Goal: Task Accomplishment & Management: Use online tool/utility

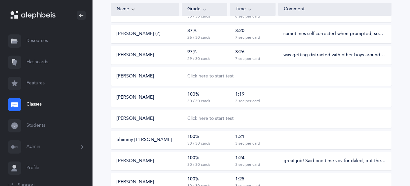
scroll to position [171, 0]
click at [223, 78] on div "Click here to start test" at bounding box center [210, 76] width 46 height 7
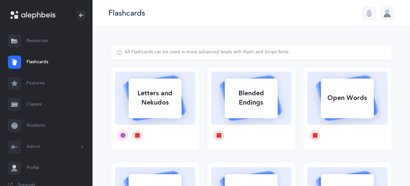
click at [146, 88] on div "Letters and Nekudos" at bounding box center [155, 98] width 53 height 26
select select
select select "single"
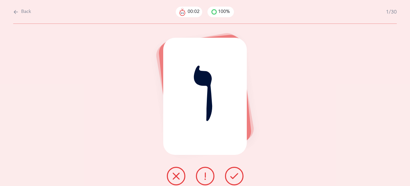
click at [233, 178] on icon at bounding box center [234, 176] width 8 height 8
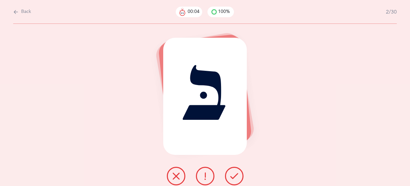
click at [233, 178] on icon at bounding box center [234, 176] width 8 height 8
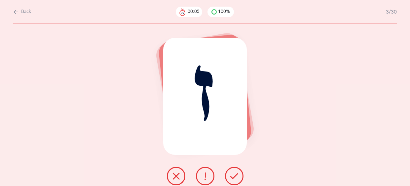
click at [233, 178] on icon at bounding box center [234, 176] width 8 height 8
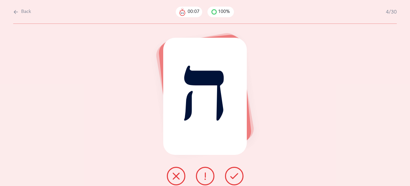
click at [233, 178] on icon at bounding box center [234, 176] width 8 height 8
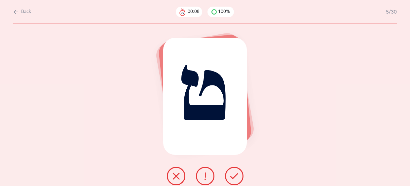
click at [233, 178] on icon at bounding box center [234, 176] width 8 height 8
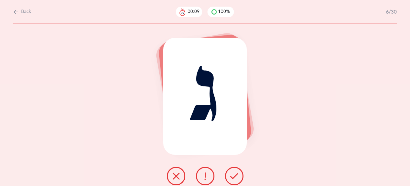
click at [233, 178] on icon at bounding box center [234, 176] width 8 height 8
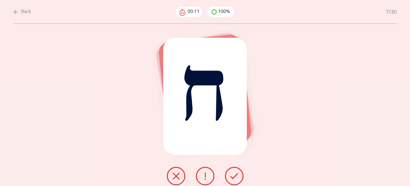
click at [233, 178] on icon at bounding box center [234, 176] width 8 height 8
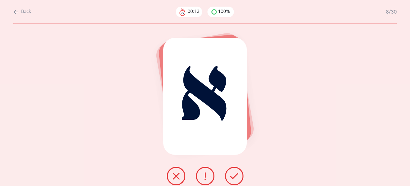
click at [233, 178] on icon at bounding box center [234, 176] width 8 height 8
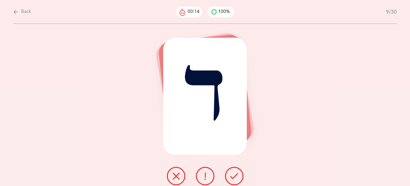
click at [233, 178] on icon at bounding box center [234, 176] width 8 height 8
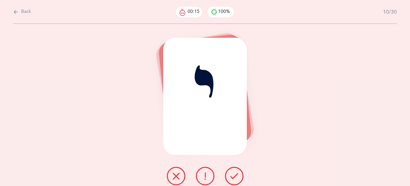
click at [233, 178] on icon at bounding box center [234, 176] width 8 height 8
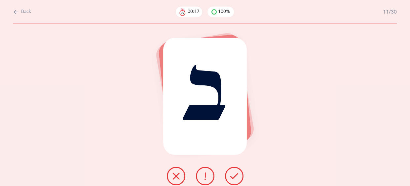
click at [233, 178] on icon at bounding box center [234, 176] width 8 height 8
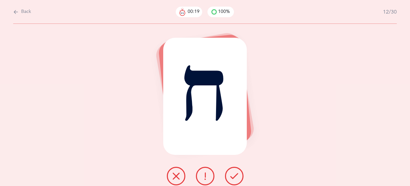
click at [233, 178] on icon at bounding box center [234, 176] width 8 height 8
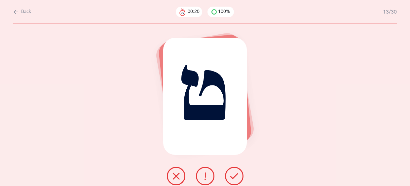
click at [233, 178] on icon at bounding box center [234, 176] width 8 height 8
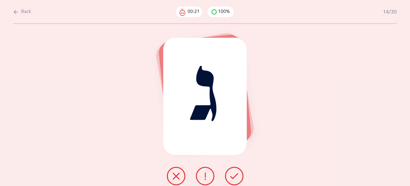
click at [233, 178] on icon at bounding box center [234, 176] width 8 height 8
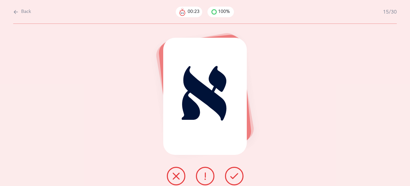
click at [233, 178] on icon at bounding box center [234, 176] width 8 height 8
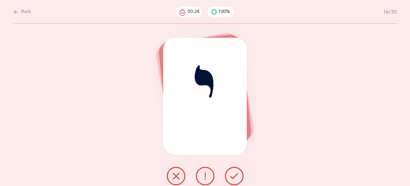
click at [233, 178] on icon at bounding box center [234, 176] width 8 height 8
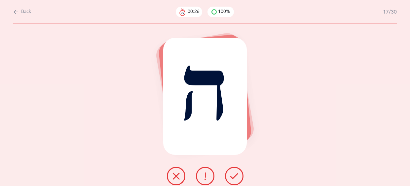
click at [233, 178] on icon at bounding box center [234, 176] width 8 height 8
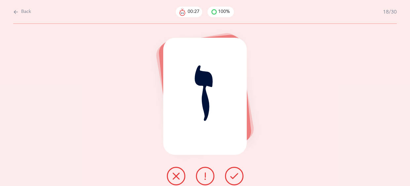
click at [233, 178] on icon at bounding box center [234, 176] width 8 height 8
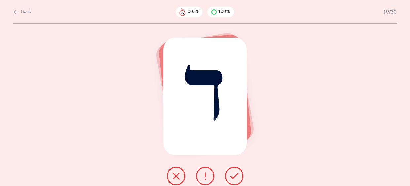
click at [233, 178] on icon at bounding box center [234, 176] width 8 height 8
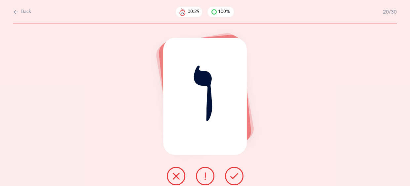
click at [233, 178] on icon at bounding box center [234, 176] width 8 height 8
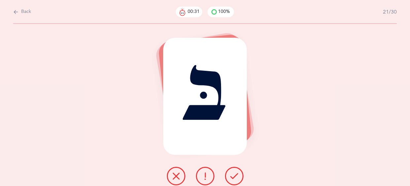
click at [233, 178] on icon at bounding box center [234, 176] width 8 height 8
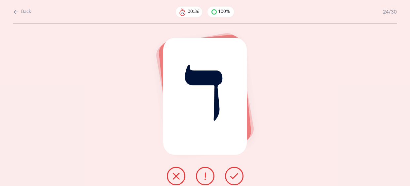
click at [233, 178] on icon at bounding box center [234, 176] width 8 height 8
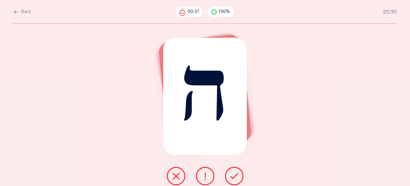
click at [233, 178] on icon at bounding box center [234, 176] width 8 height 8
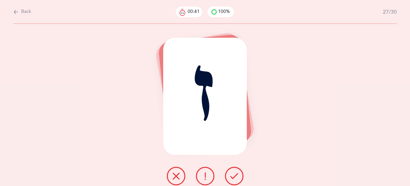
click at [233, 178] on icon at bounding box center [234, 176] width 8 height 8
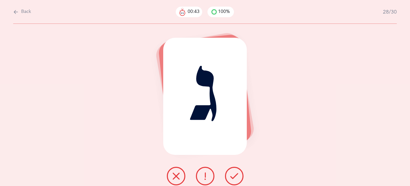
click at [233, 178] on icon at bounding box center [234, 176] width 8 height 8
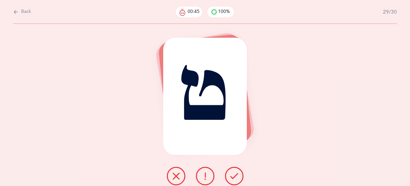
click at [233, 178] on icon at bounding box center [234, 176] width 8 height 8
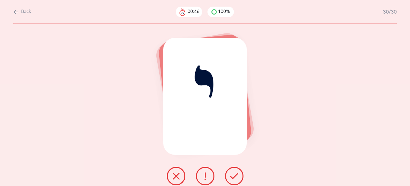
click at [233, 178] on icon at bounding box center [234, 176] width 8 height 8
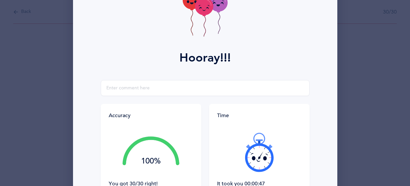
scroll to position [53, 0]
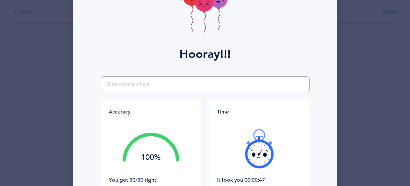
click at [128, 89] on input "text" at bounding box center [205, 84] width 209 height 16
type input "great job!!"
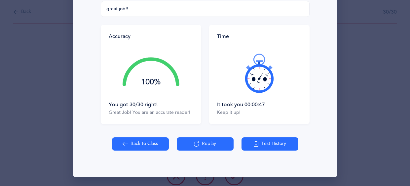
click at [136, 146] on button "Back to Class" at bounding box center [140, 143] width 57 height 13
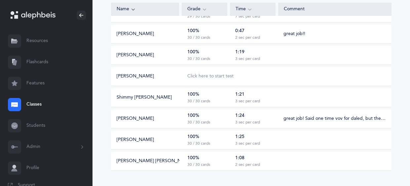
scroll to position [213, 0]
click at [199, 75] on div "Click here to start test" at bounding box center [210, 76] width 46 height 7
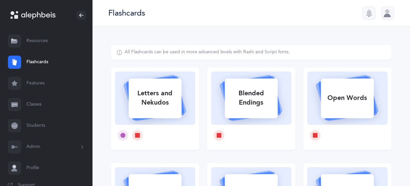
click at [168, 90] on div "Letters and Nekudos" at bounding box center [155, 98] width 53 height 26
select select
select select "single"
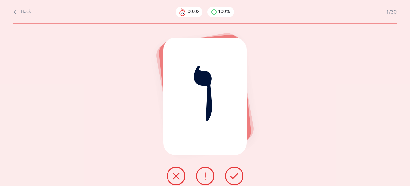
click at [230, 175] on icon at bounding box center [234, 176] width 8 height 8
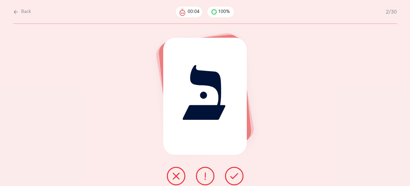
click at [230, 175] on icon at bounding box center [234, 176] width 8 height 8
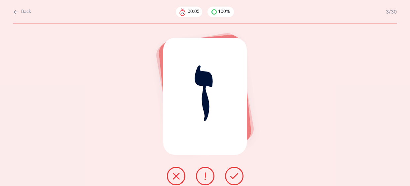
click at [230, 175] on icon at bounding box center [234, 176] width 8 height 8
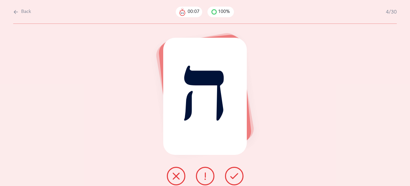
click at [230, 175] on icon at bounding box center [234, 176] width 8 height 8
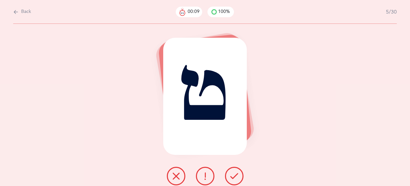
click at [230, 175] on icon at bounding box center [234, 176] width 8 height 8
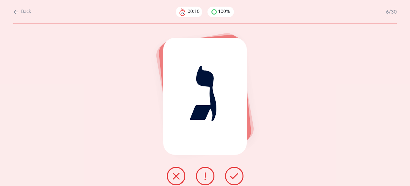
click at [230, 175] on icon at bounding box center [234, 176] width 8 height 8
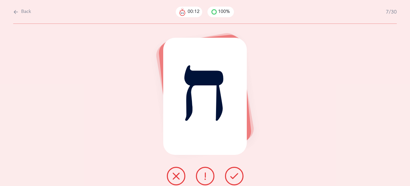
click at [230, 175] on icon at bounding box center [234, 176] width 8 height 8
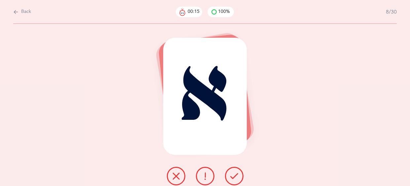
click at [230, 175] on icon at bounding box center [234, 176] width 8 height 8
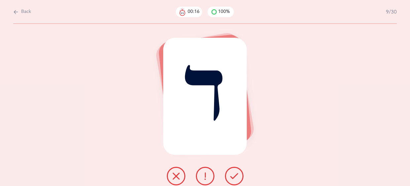
click at [230, 175] on icon at bounding box center [234, 176] width 8 height 8
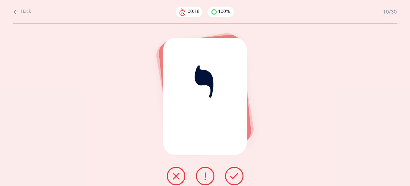
click at [230, 175] on icon at bounding box center [234, 176] width 8 height 8
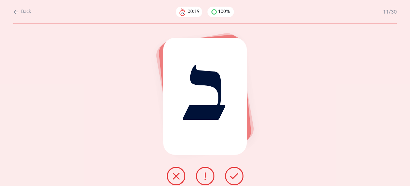
click at [230, 175] on icon at bounding box center [234, 176] width 8 height 8
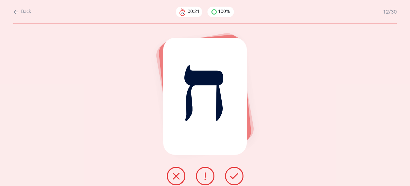
click at [230, 175] on icon at bounding box center [234, 176] width 8 height 8
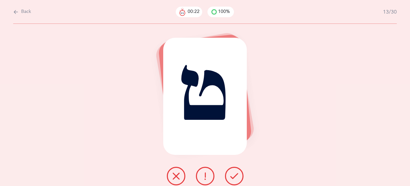
click at [230, 175] on icon at bounding box center [234, 176] width 8 height 8
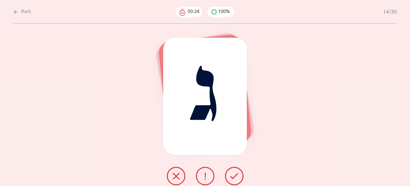
click at [230, 175] on icon at bounding box center [234, 176] width 8 height 8
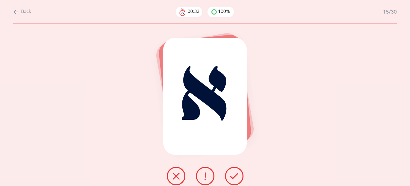
click at [230, 175] on icon at bounding box center [234, 176] width 8 height 8
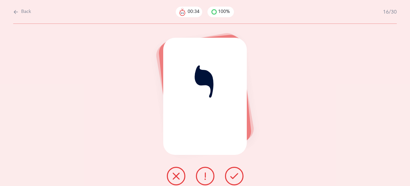
click at [230, 175] on icon at bounding box center [234, 176] width 8 height 8
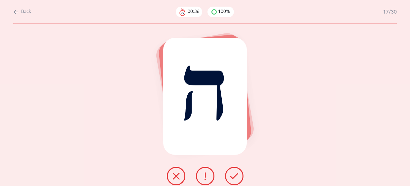
click at [230, 175] on icon at bounding box center [234, 176] width 8 height 8
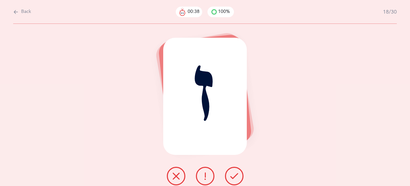
click at [230, 175] on icon at bounding box center [234, 176] width 8 height 8
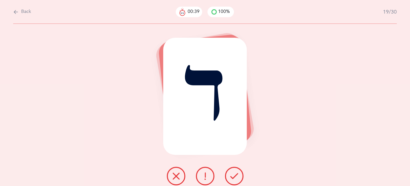
click at [230, 175] on icon at bounding box center [234, 176] width 8 height 8
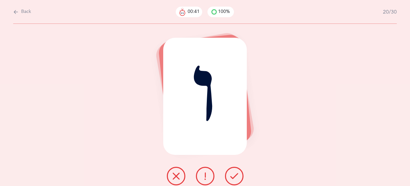
click at [230, 175] on icon at bounding box center [234, 176] width 8 height 8
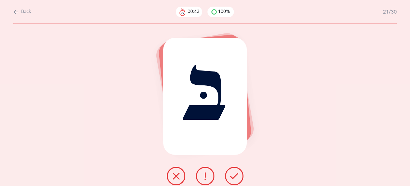
click at [230, 175] on icon at bounding box center [234, 176] width 8 height 8
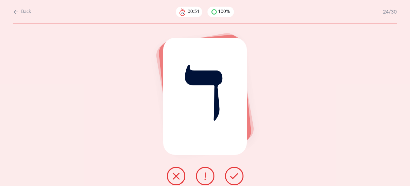
click at [230, 175] on icon at bounding box center [234, 176] width 8 height 8
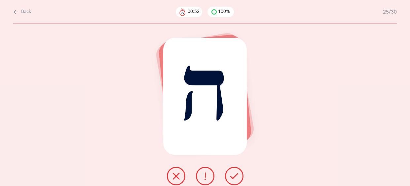
click at [230, 175] on icon at bounding box center [234, 176] width 8 height 8
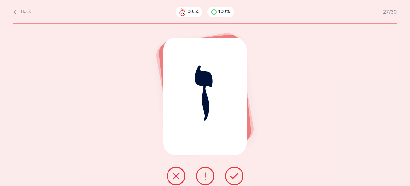
click at [230, 175] on icon at bounding box center [234, 176] width 8 height 8
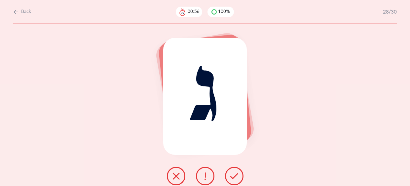
click at [230, 175] on icon at bounding box center [234, 176] width 8 height 8
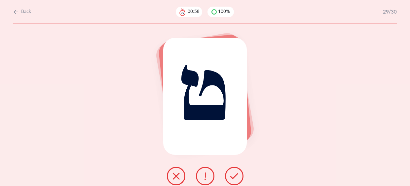
click at [230, 175] on icon at bounding box center [234, 176] width 8 height 8
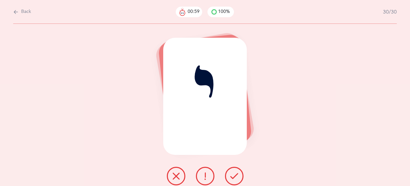
click at [230, 175] on icon at bounding box center [234, 176] width 8 height 8
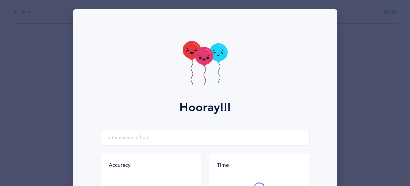
click at [202, 80] on icon at bounding box center [205, 64] width 45 height 47
click at [204, 81] on icon at bounding box center [205, 64] width 45 height 47
click at [208, 79] on icon at bounding box center [205, 64] width 45 height 47
click at [138, 136] on input "text" at bounding box center [205, 138] width 209 height 16
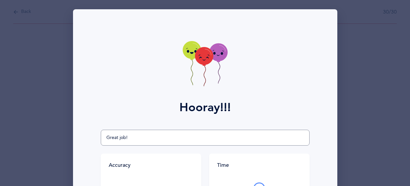
type input "Great job!"
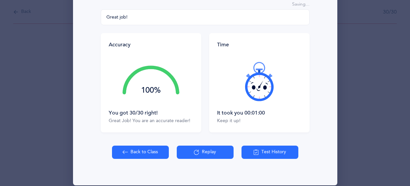
scroll to position [129, 0]
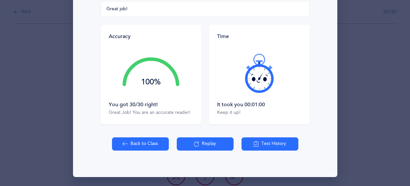
click at [155, 141] on button "Back to Class" at bounding box center [140, 143] width 57 height 13
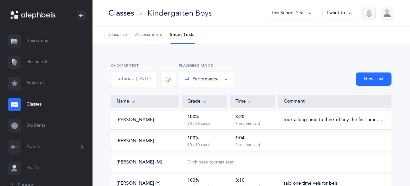
click at [220, 161] on div "Click here to start test" at bounding box center [210, 162] width 46 height 7
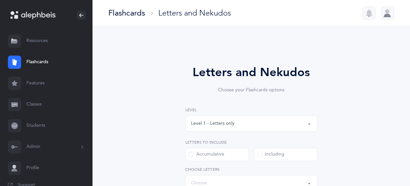
select select
select select "single"
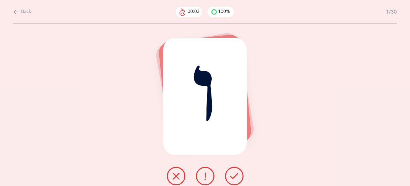
click at [227, 179] on button at bounding box center [234, 176] width 19 height 19
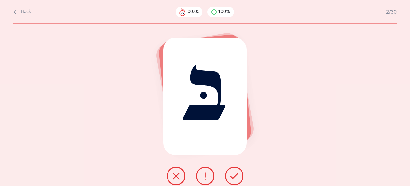
click at [227, 179] on button at bounding box center [234, 176] width 19 height 19
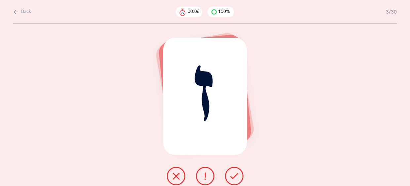
click at [227, 179] on button at bounding box center [234, 176] width 19 height 19
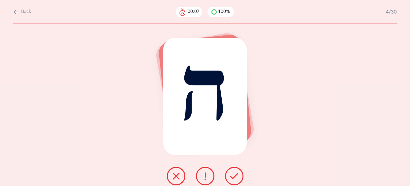
click at [227, 179] on button at bounding box center [234, 176] width 19 height 19
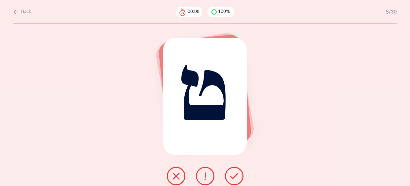
click at [227, 179] on button at bounding box center [234, 176] width 19 height 19
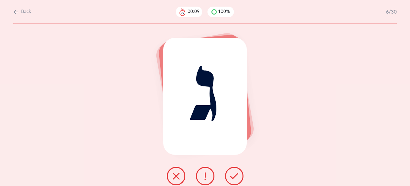
click at [227, 179] on button at bounding box center [234, 176] width 19 height 19
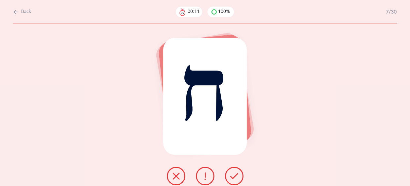
click at [227, 179] on button at bounding box center [234, 176] width 19 height 19
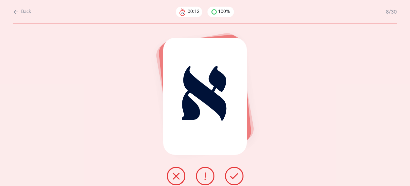
click at [227, 179] on button at bounding box center [234, 176] width 19 height 19
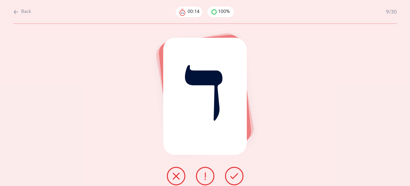
click at [227, 179] on button at bounding box center [234, 176] width 19 height 19
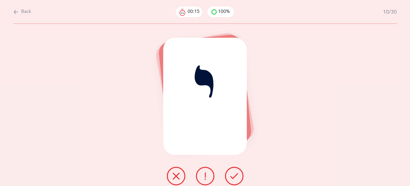
click at [229, 178] on button at bounding box center [234, 176] width 19 height 19
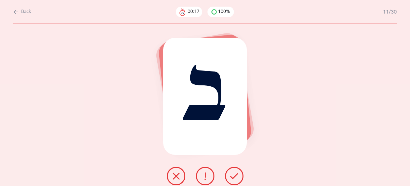
click at [229, 178] on button at bounding box center [234, 176] width 19 height 19
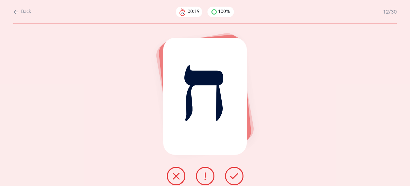
click at [229, 178] on button at bounding box center [234, 176] width 19 height 19
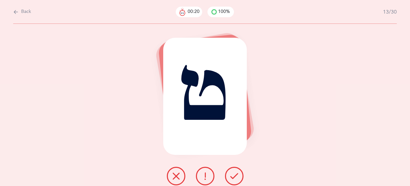
click at [229, 178] on button at bounding box center [234, 176] width 19 height 19
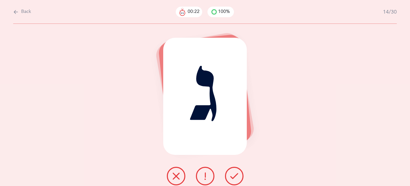
click at [229, 178] on button at bounding box center [234, 176] width 19 height 19
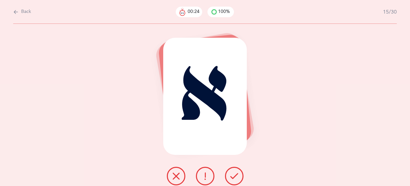
click at [229, 178] on button at bounding box center [234, 176] width 19 height 19
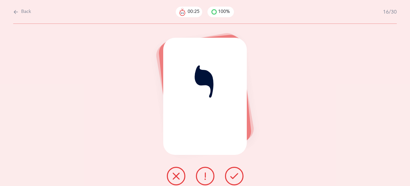
click at [229, 178] on button at bounding box center [234, 176] width 19 height 19
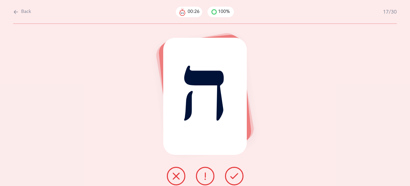
click at [229, 178] on button at bounding box center [234, 176] width 19 height 19
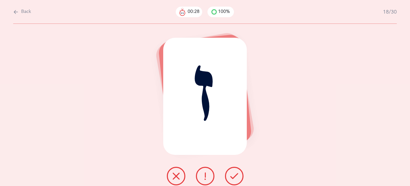
click at [229, 178] on button at bounding box center [234, 176] width 19 height 19
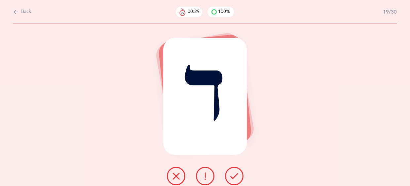
click at [229, 178] on button at bounding box center [234, 176] width 19 height 19
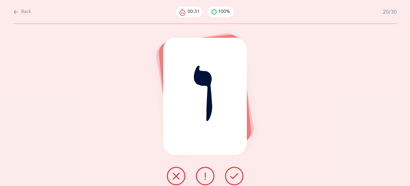
click at [229, 178] on button at bounding box center [234, 176] width 19 height 19
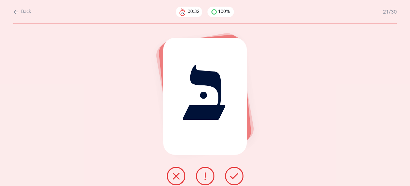
click at [229, 178] on button at bounding box center [234, 176] width 19 height 19
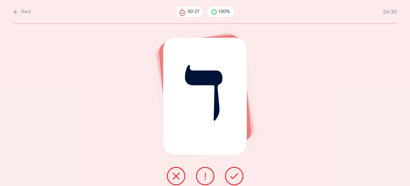
click at [229, 178] on button at bounding box center [234, 176] width 19 height 19
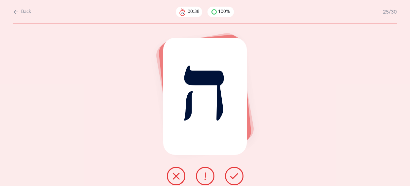
click at [229, 178] on button at bounding box center [234, 176] width 19 height 19
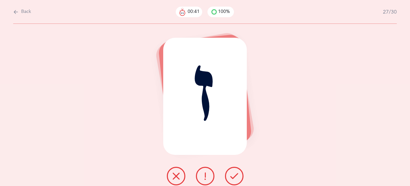
click at [229, 178] on button at bounding box center [234, 176] width 19 height 19
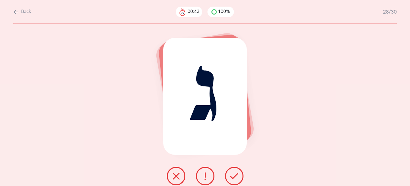
click at [229, 178] on button at bounding box center [234, 176] width 19 height 19
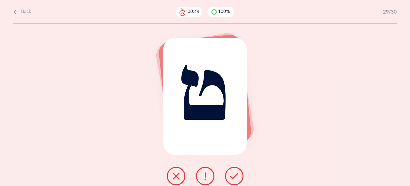
click at [229, 178] on button at bounding box center [234, 176] width 19 height 19
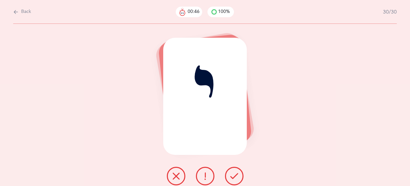
click at [229, 178] on button at bounding box center [234, 176] width 19 height 19
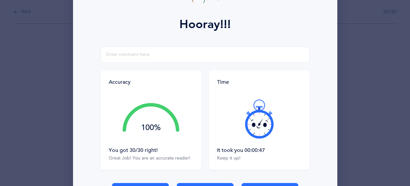
scroll to position [83, 0]
click at [142, 57] on input "text" at bounding box center [205, 55] width 209 height 16
type input "Great job!!"
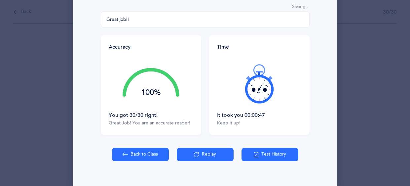
scroll to position [129, 0]
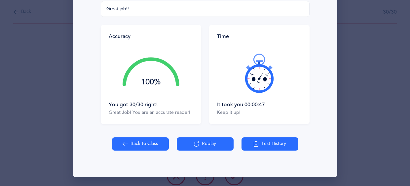
click at [147, 143] on button "Back to Class" at bounding box center [140, 143] width 57 height 13
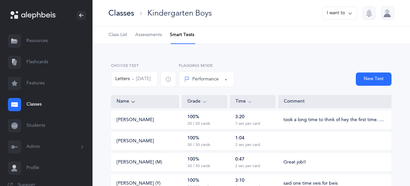
click at [365, 79] on button "New Test" at bounding box center [374, 78] width 36 height 13
select select
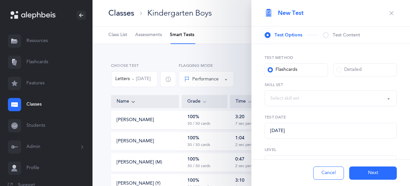
select select "27"
select select "letters-nekudos"
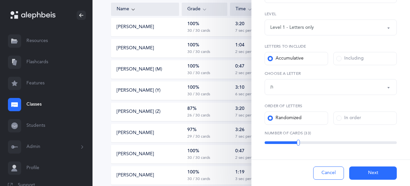
scroll to position [137, 0]
click at [350, 53] on label "Including" at bounding box center [365, 57] width 63 height 13
click at [0, 0] on input "Including" at bounding box center [0, 0] width 0 height 0
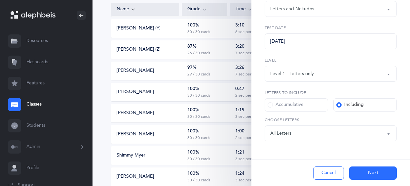
scroll to position [156, 0]
click at [388, 134] on button "Letters: All Letters" at bounding box center [331, 133] width 132 height 16
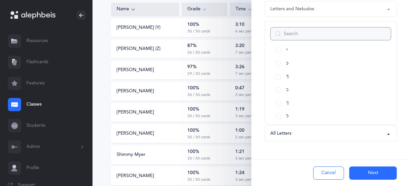
scroll to position [154, 0]
click at [277, 61] on link "כּ" at bounding box center [330, 62] width 121 height 13
select select "82"
click at [276, 74] on link "ךּ" at bounding box center [330, 75] width 121 height 13
click at [276, 87] on link "כ" at bounding box center [330, 88] width 121 height 13
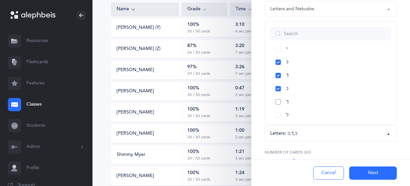
click at [277, 100] on link "ך" at bounding box center [330, 101] width 121 height 13
click at [276, 114] on link "ל" at bounding box center [330, 114] width 121 height 13
click at [277, 91] on link "מ" at bounding box center [330, 92] width 121 height 13
click at [278, 104] on link "ם" at bounding box center [330, 105] width 121 height 13
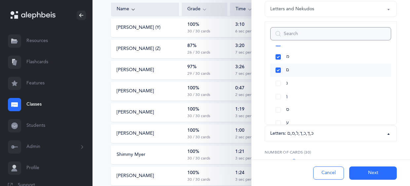
scroll to position [226, 0]
click at [279, 87] on link "נ" at bounding box center [330, 82] width 121 height 13
click at [280, 97] on link "ן" at bounding box center [330, 95] width 121 height 13
click at [279, 110] on link "ס" at bounding box center [330, 108] width 121 height 13
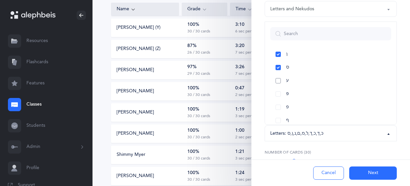
click at [278, 80] on link "ע" at bounding box center [330, 80] width 121 height 13
click at [367, 172] on button "Next" at bounding box center [373, 172] width 48 height 13
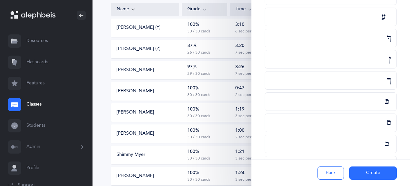
click at [382, 174] on button "Create" at bounding box center [373, 172] width 48 height 13
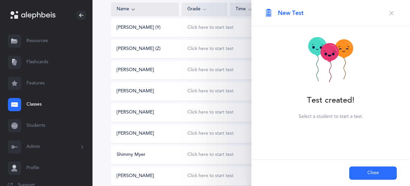
scroll to position [0, 0]
click at [382, 174] on button "Close" at bounding box center [373, 172] width 48 height 13
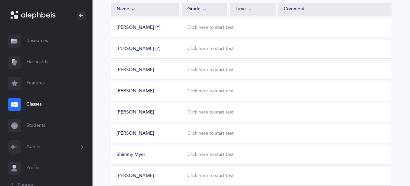
click at [40, 64] on link "Flashcards" at bounding box center [46, 62] width 93 height 21
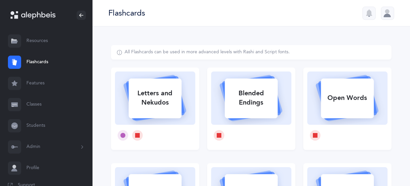
click at [161, 100] on div "Letters and Nekudos" at bounding box center [155, 98] width 53 height 26
select select "82"
select select "single"
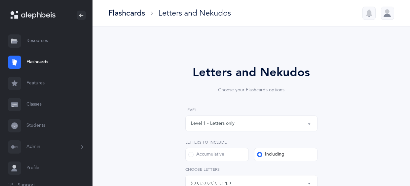
scroll to position [59, 0]
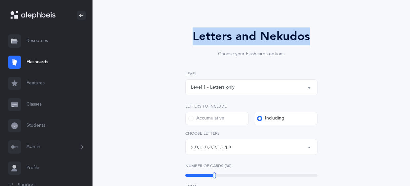
drag, startPoint x: 410, startPoint y: 7, endPoint x: 410, endPoint y: 25, distance: 18.2
click at [410, 25] on div "Flashcards Letters and Nekudos Letters and Nekudos Choose your Flashcards optio…" at bounding box center [252, 183] width 318 height 439
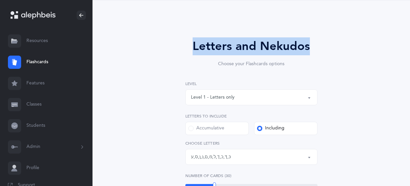
scroll to position [25, 0]
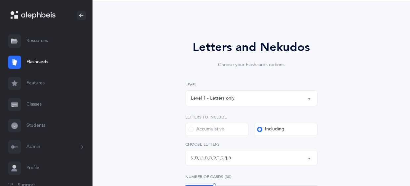
click at [228, 131] on label "Accumulative" at bounding box center [216, 129] width 63 height 13
click at [0, 0] on input "Accumulative" at bounding box center [0, 0] width 0 height 0
click at [308, 159] on button "Letters up until: ת" at bounding box center [251, 158] width 132 height 16
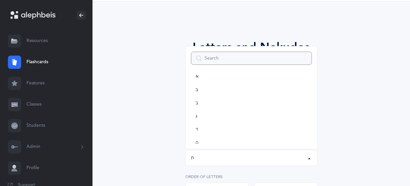
scroll to position [0, 0]
click at [194, 120] on link "ג" at bounding box center [251, 121] width 121 height 13
select select "3"
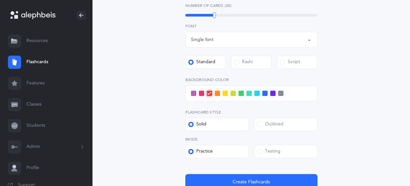
scroll to position [232, 0]
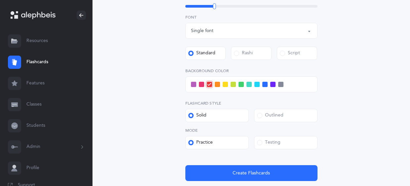
click at [191, 86] on span at bounding box center [193, 84] width 5 height 5
click at [0, 0] on input "checkbox" at bounding box center [0, 0] width 0 height 0
drag, startPoint x: 214, startPoint y: 5, endPoint x: 200, endPoint y: 9, distance: 14.0
click at [200, 9] on div at bounding box center [200, 6] width 3 height 6
click at [291, 143] on label "Testing" at bounding box center [285, 142] width 63 height 13
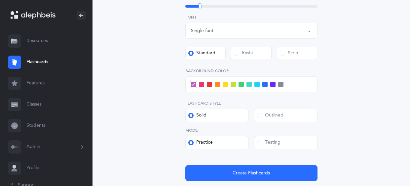
click at [0, 0] on input "Testing" at bounding box center [0, 0] width 0 height 0
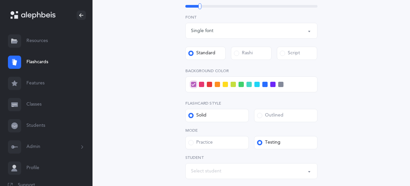
click at [260, 170] on div "Select student" at bounding box center [251, 170] width 121 height 11
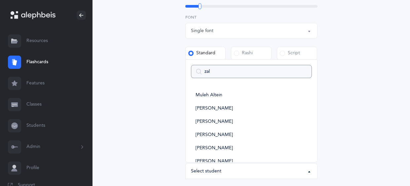
type input "zalm"
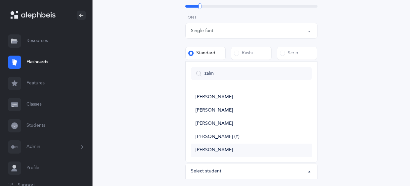
click at [212, 147] on span "[PERSON_NAME]" at bounding box center [214, 150] width 37 height 6
select select "14337"
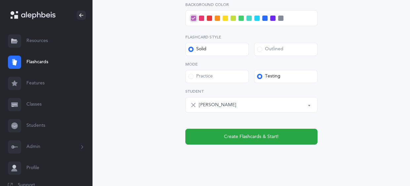
scroll to position [309, 0]
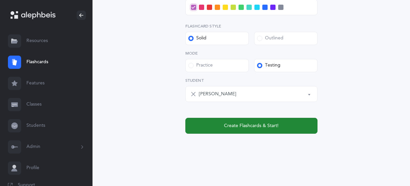
click at [304, 126] on button "Create Flashcards & Start!" at bounding box center [251, 126] width 132 height 16
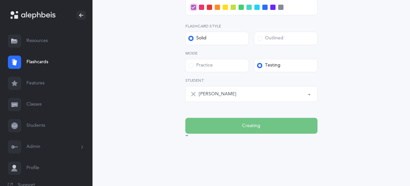
scroll to position [0, 0]
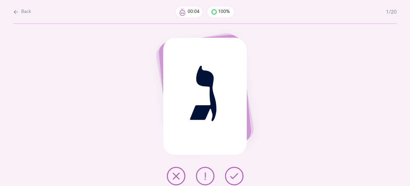
click at [173, 174] on icon at bounding box center [176, 176] width 8 height 8
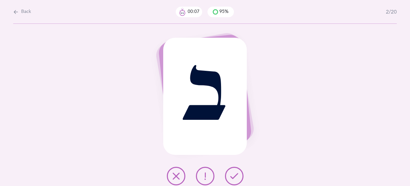
click at [235, 176] on icon at bounding box center [234, 176] width 8 height 8
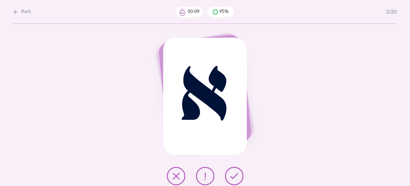
click at [235, 176] on icon at bounding box center [234, 176] width 8 height 8
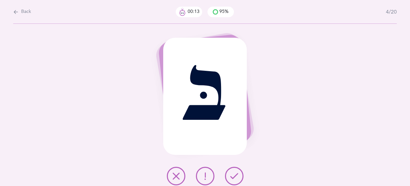
click at [206, 180] on button at bounding box center [205, 176] width 19 height 19
click at [237, 174] on icon at bounding box center [234, 176] width 8 height 8
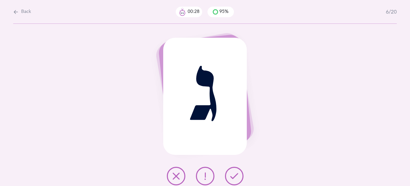
click at [202, 175] on icon at bounding box center [205, 176] width 8 height 8
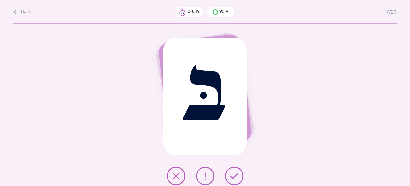
click at [202, 175] on icon at bounding box center [205, 176] width 8 height 8
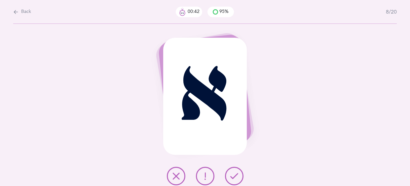
click at [232, 173] on icon at bounding box center [234, 176] width 8 height 8
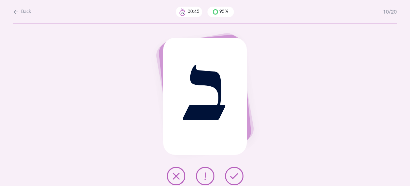
click at [232, 173] on icon at bounding box center [234, 176] width 8 height 8
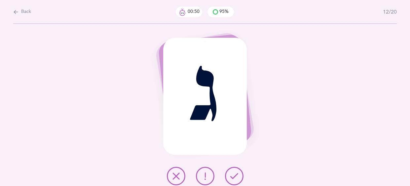
click at [232, 173] on icon at bounding box center [234, 176] width 8 height 8
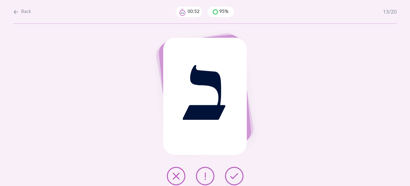
click at [232, 173] on icon at bounding box center [234, 176] width 8 height 8
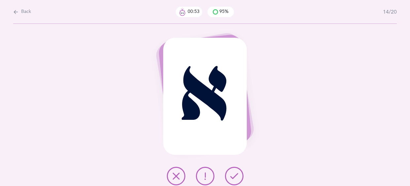
click at [232, 173] on icon at bounding box center [234, 176] width 8 height 8
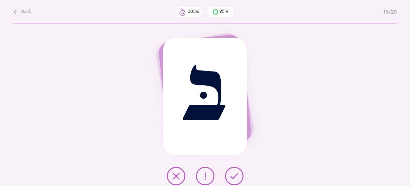
click at [232, 173] on icon at bounding box center [234, 176] width 8 height 8
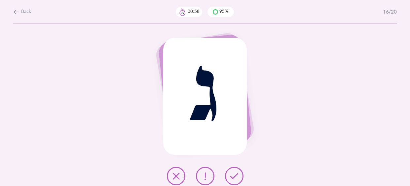
click at [232, 173] on icon at bounding box center [234, 176] width 8 height 8
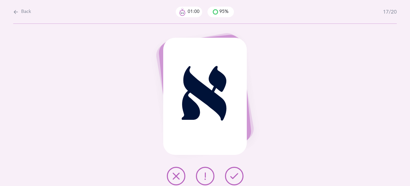
click at [232, 173] on icon at bounding box center [234, 176] width 8 height 8
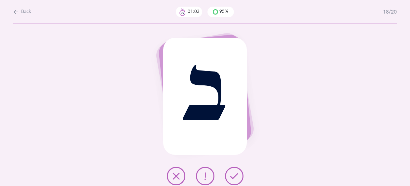
click at [232, 173] on icon at bounding box center [234, 176] width 8 height 8
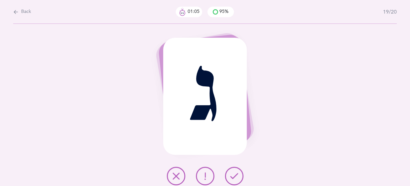
click at [232, 173] on icon at bounding box center [234, 176] width 8 height 8
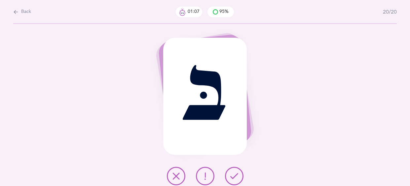
click at [232, 173] on icon at bounding box center [234, 176] width 8 height 8
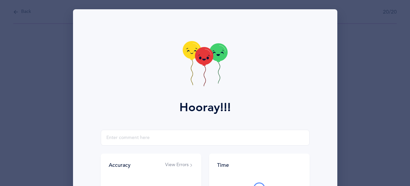
click at [187, 59] on icon at bounding box center [205, 64] width 45 height 47
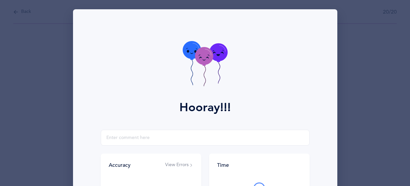
click at [194, 64] on icon at bounding box center [205, 64] width 45 height 47
click at [203, 65] on icon at bounding box center [204, 64] width 3 height 1
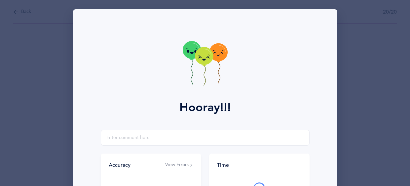
click at [193, 62] on icon at bounding box center [205, 64] width 45 height 47
click at [158, 142] on input "text" at bounding box center [205, 138] width 209 height 16
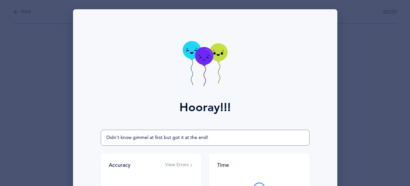
type input "Didn't know gimmel at first but got it at the end!"
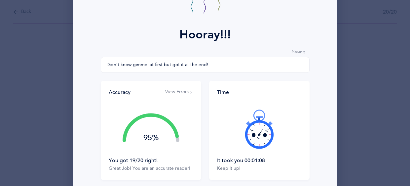
scroll to position [129, 0]
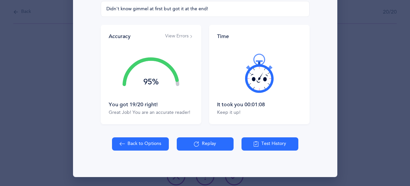
click at [149, 145] on button "Back to Options" at bounding box center [140, 143] width 57 height 13
select select "3"
select select "single"
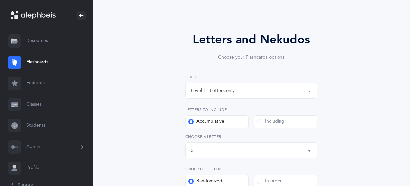
scroll to position [0, 0]
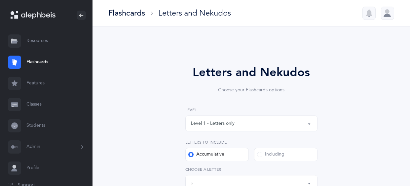
click at [42, 103] on link "Classes" at bounding box center [46, 104] width 93 height 21
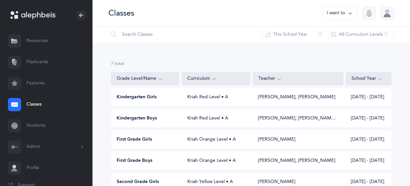
click at [216, 120] on div "Kriah Red Level • A" at bounding box center [216, 118] width 68 height 7
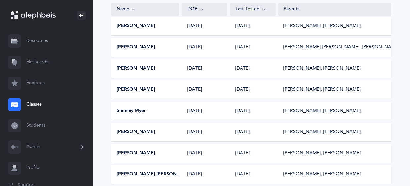
scroll to position [217, 0]
